Goal: Task Accomplishment & Management: Manage account settings

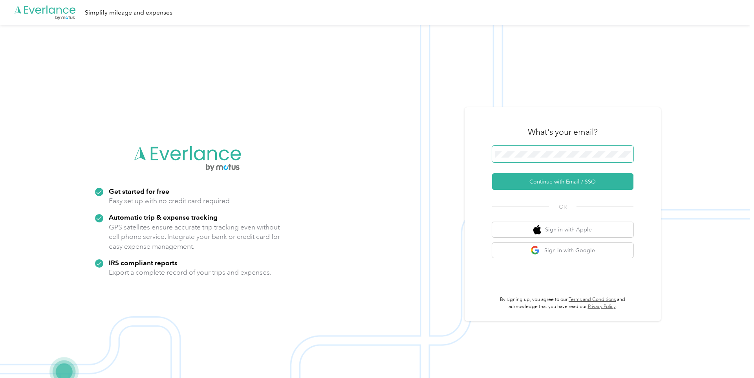
click at [492, 173] on button "Continue with Email / SSO" at bounding box center [562, 181] width 141 height 16
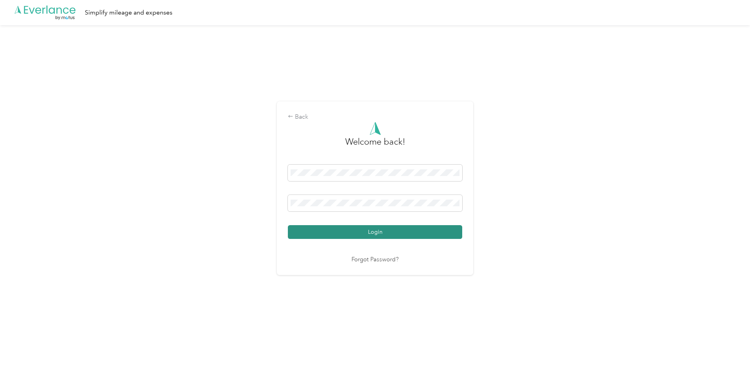
click at [449, 234] on button "Login" at bounding box center [375, 232] width 174 height 14
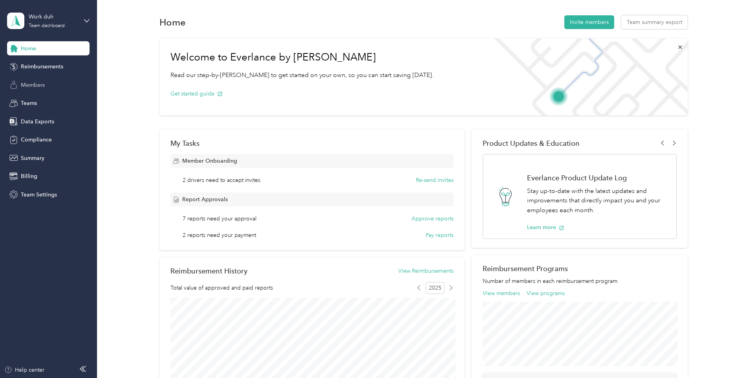
click at [44, 86] on span "Members" at bounding box center [33, 85] width 24 height 8
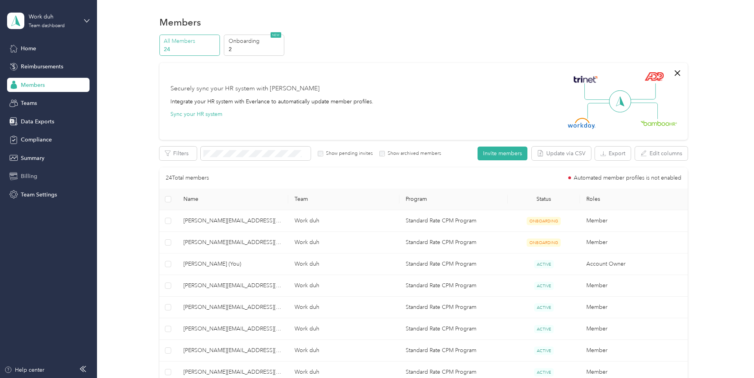
click at [37, 179] on div "Billing" at bounding box center [48, 176] width 82 height 14
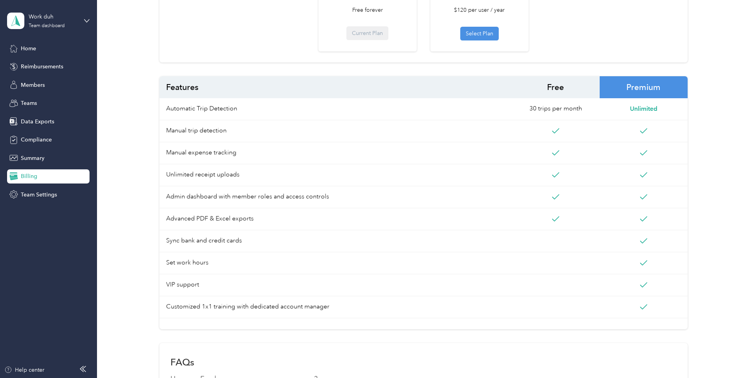
scroll to position [148, 0]
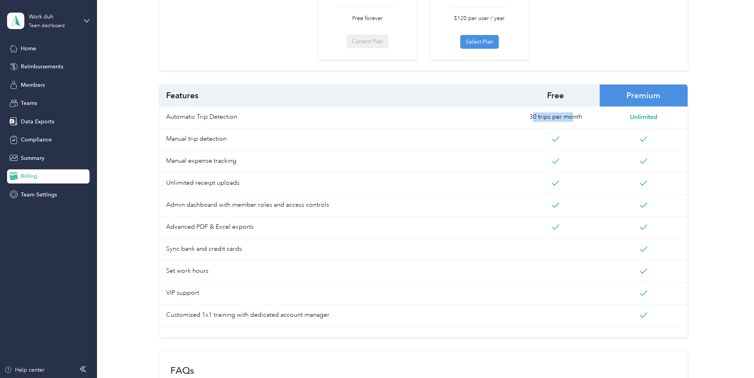
drag, startPoint x: 536, startPoint y: 115, endPoint x: 579, endPoint y: 115, distance: 42.8
click at [576, 115] on span "30 trips per month" at bounding box center [555, 116] width 53 height 9
click at [590, 158] on span at bounding box center [556, 161] width 88 height 22
